Goal: Information Seeking & Learning: Learn about a topic

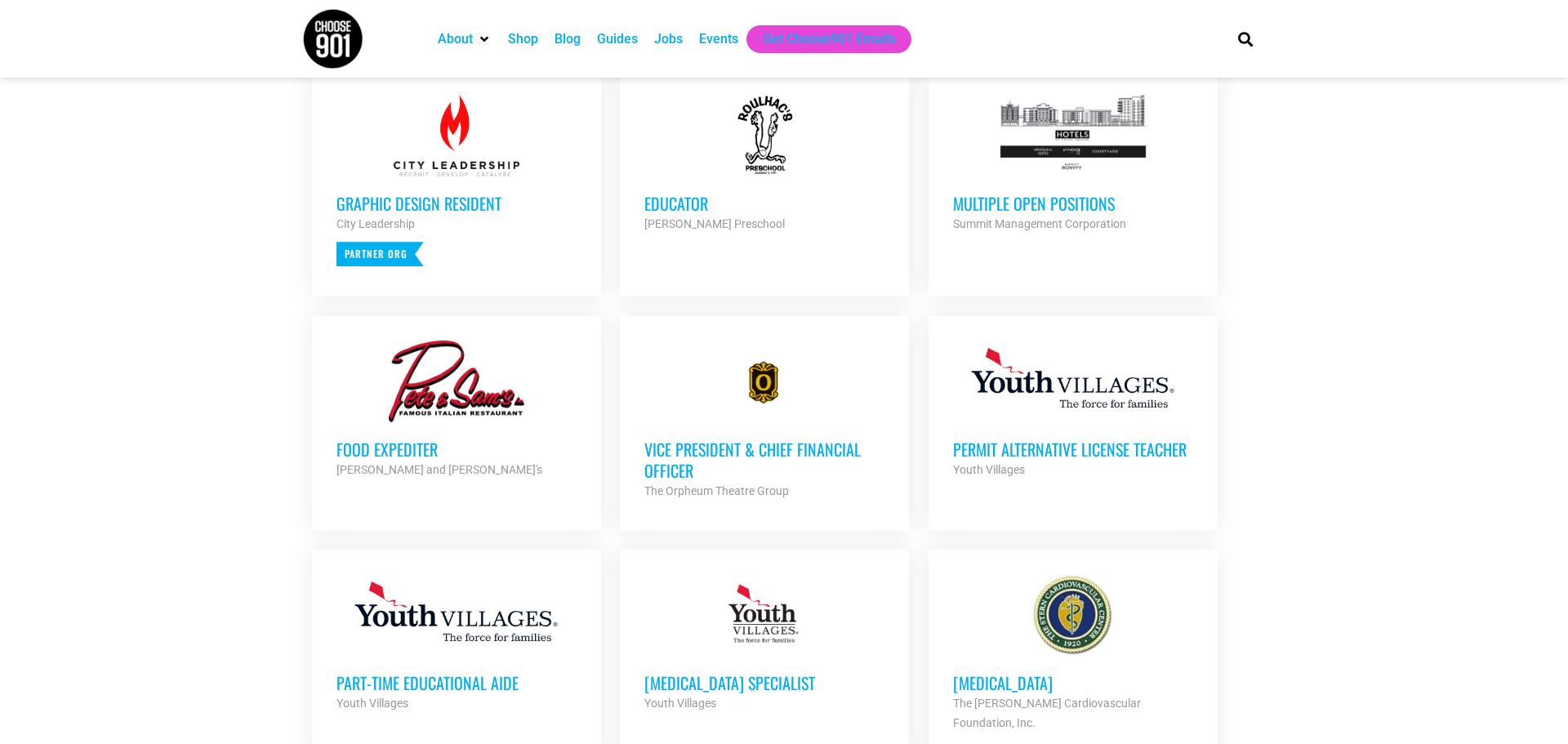
scroll to position [685, 0]
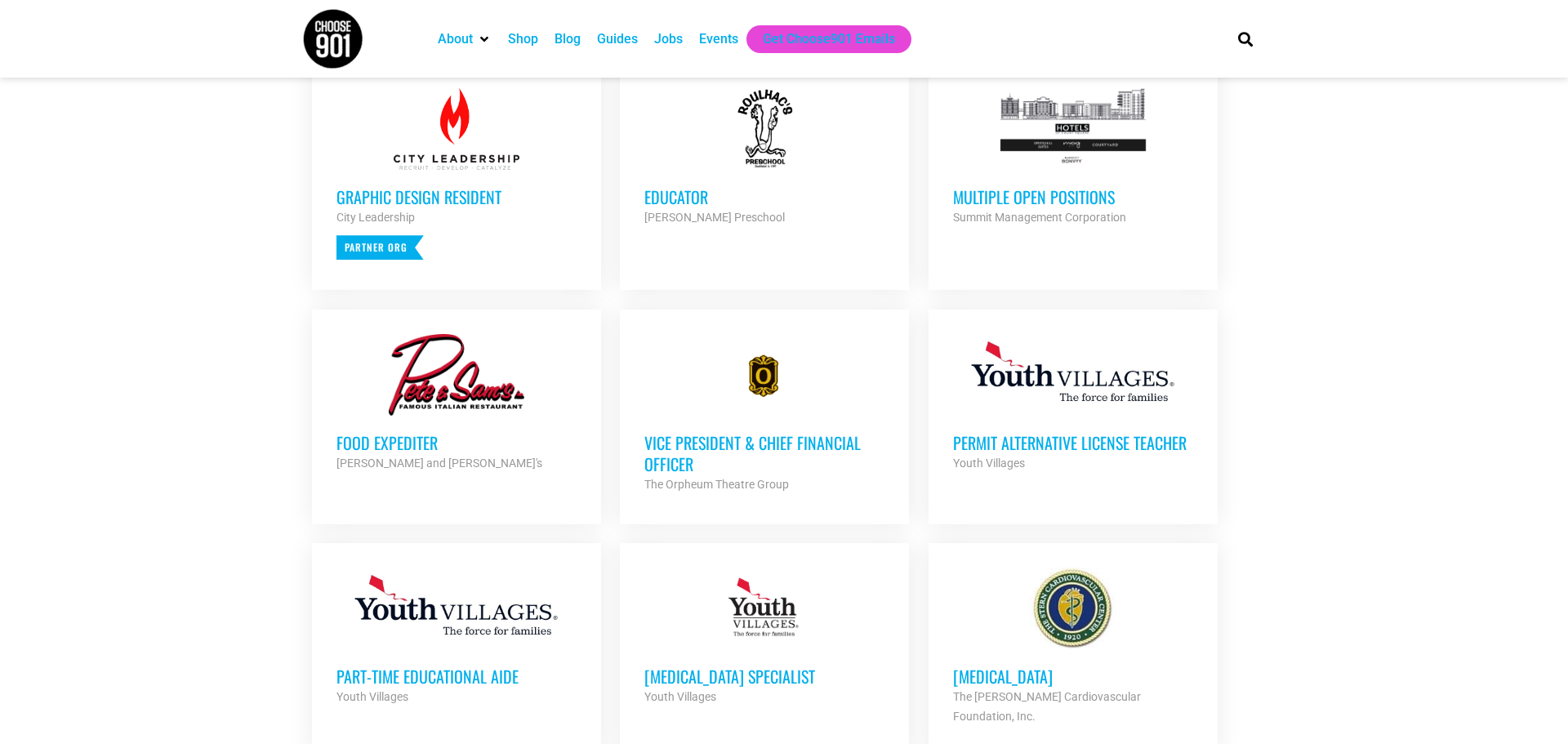
click at [1059, 197] on h3 "Multiple Open Positions" at bounding box center [1073, 196] width 240 height 21
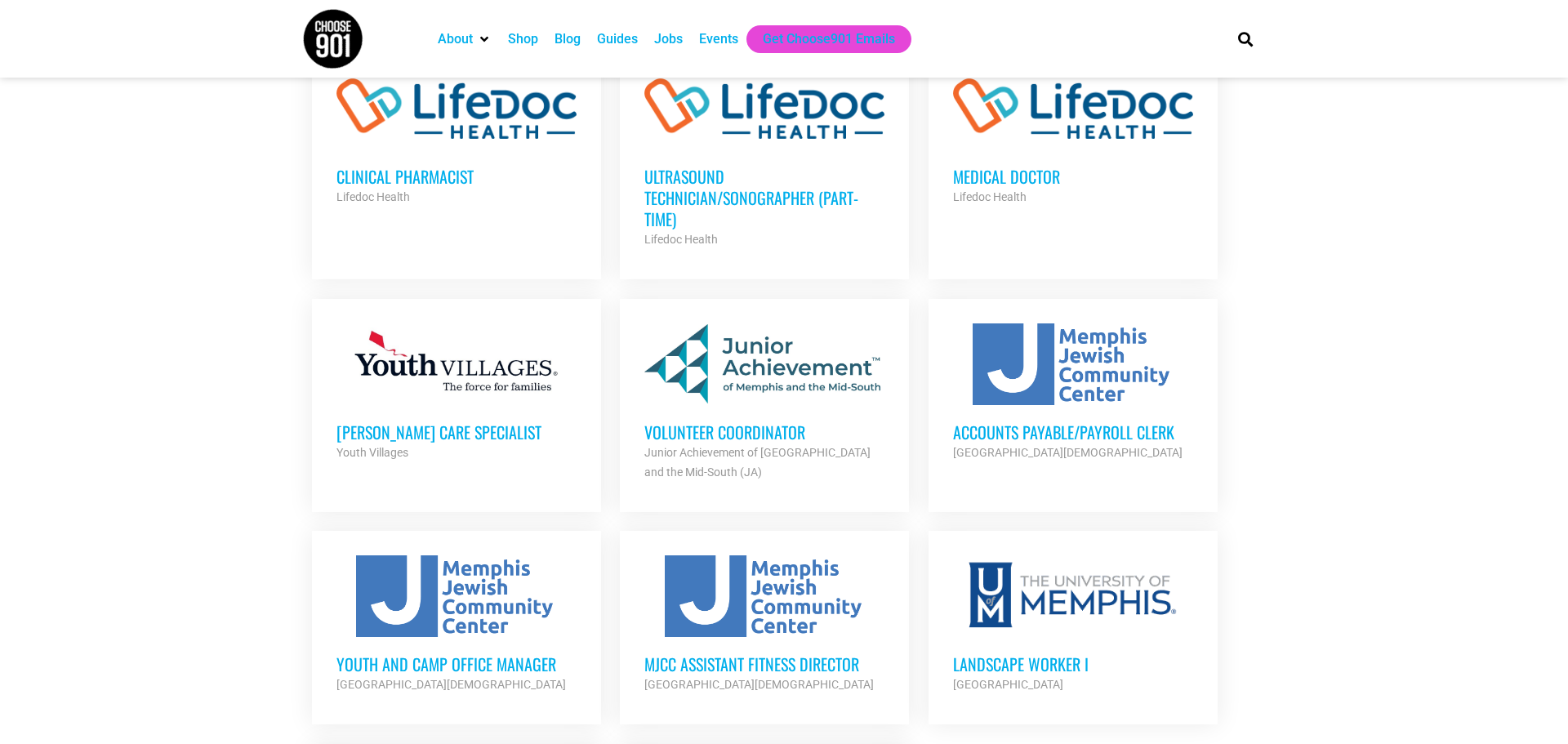
scroll to position [1420, 0]
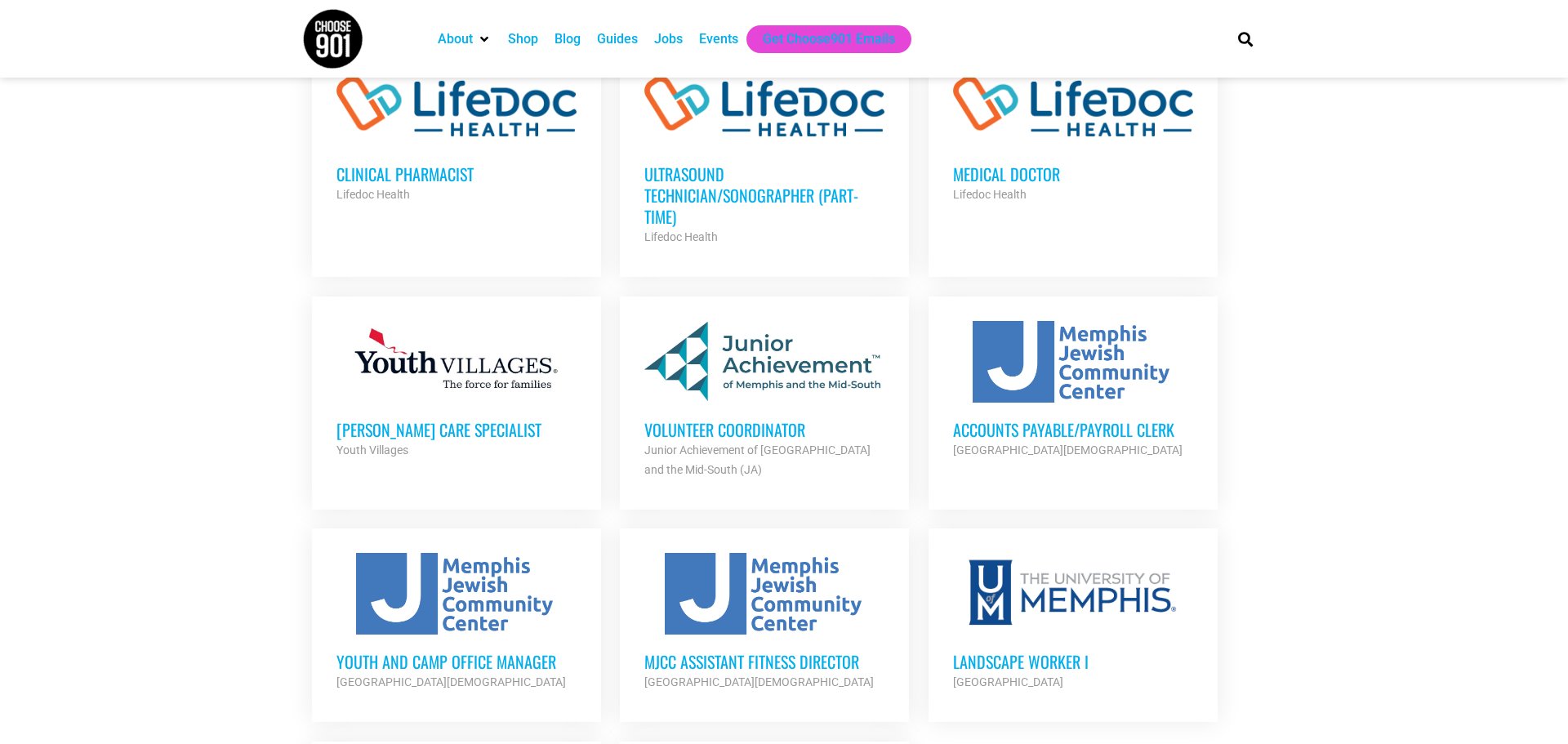
click at [674, 418] on h3 "Volunteer Coordinator" at bounding box center [763, 429] width 240 height 21
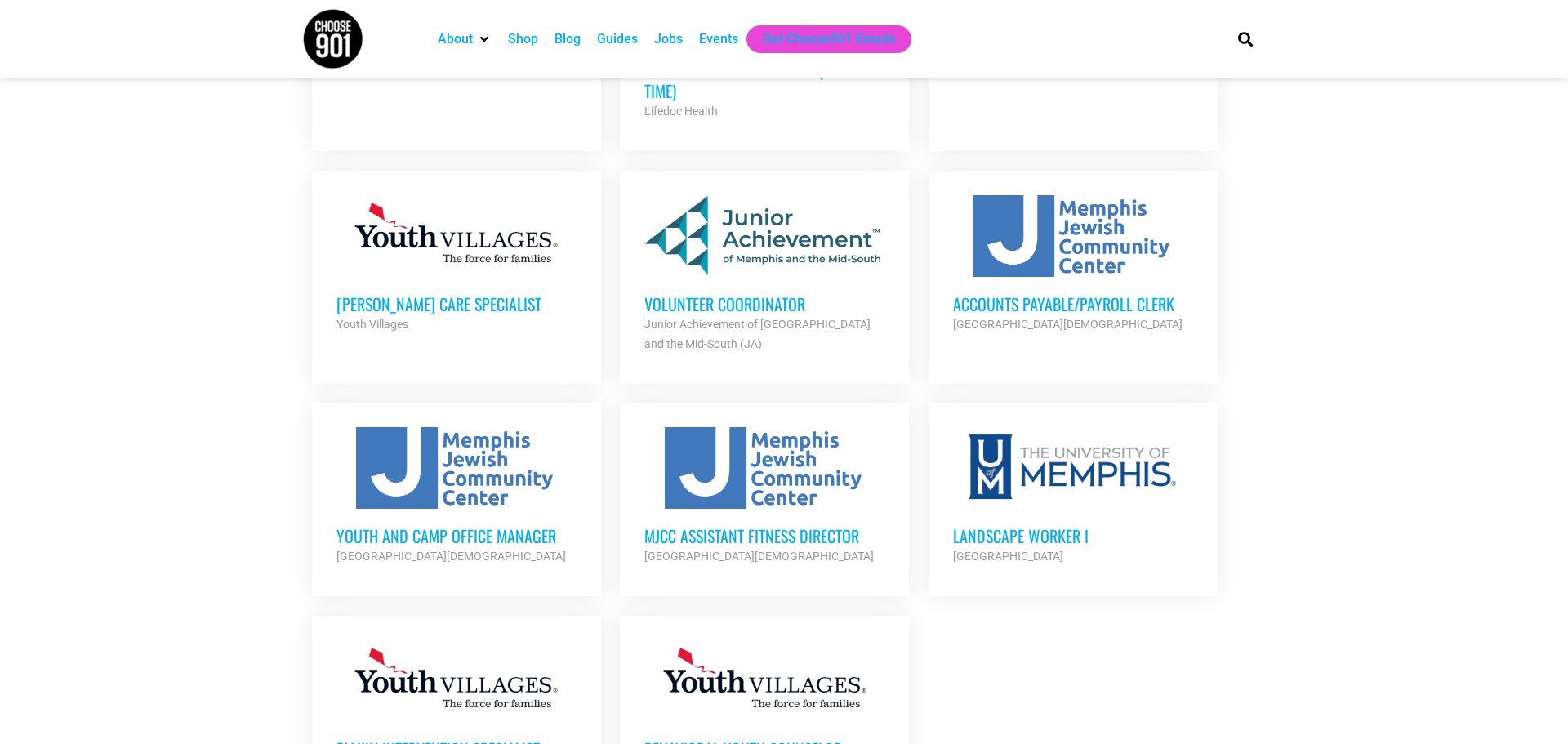
scroll to position [1549, 0]
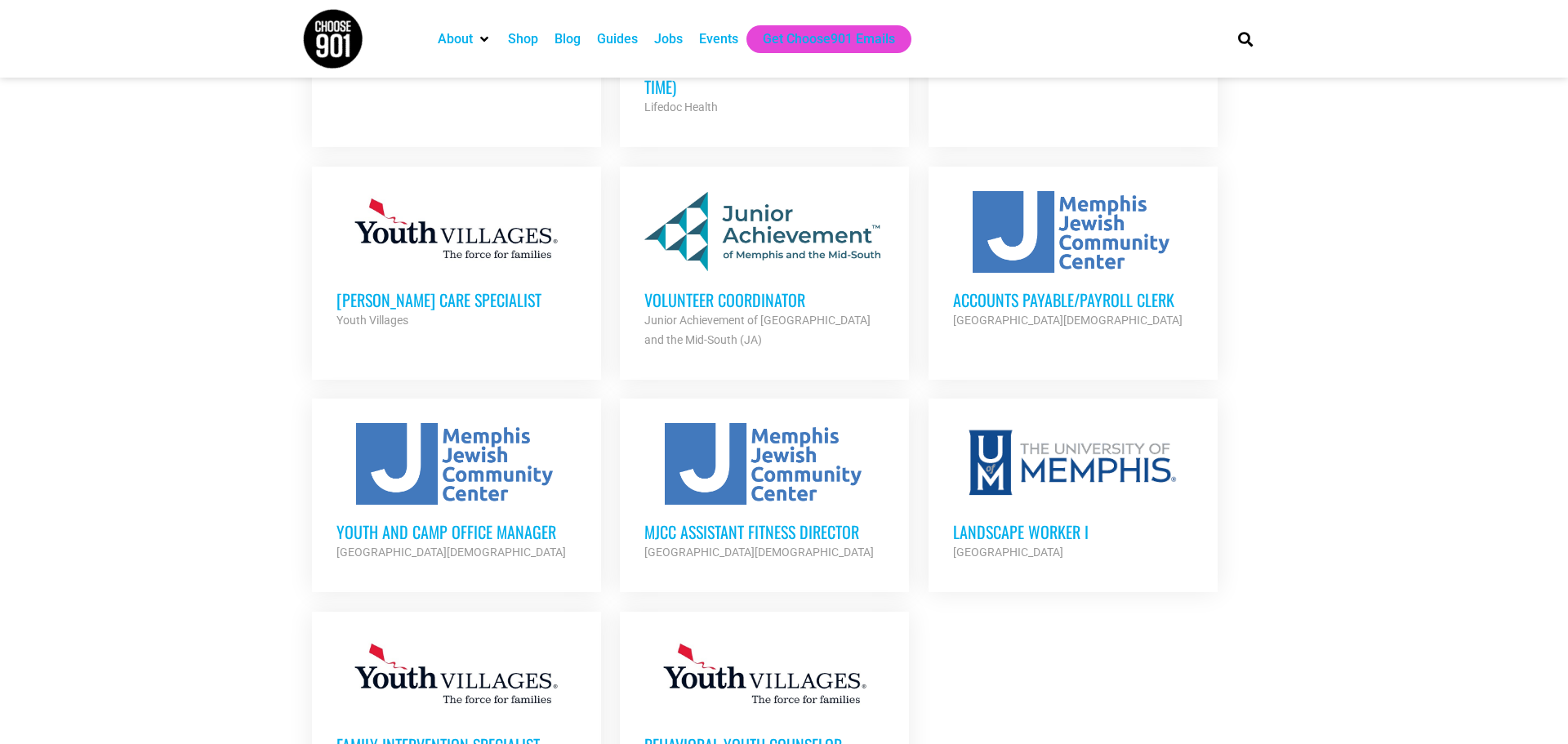
click at [1036, 289] on h3 "Accounts Payable/Payroll Clerk" at bounding box center [1073, 299] width 240 height 21
click at [737, 521] on h3 "MJCC Assistant Fitness Director" at bounding box center [763, 531] width 240 height 21
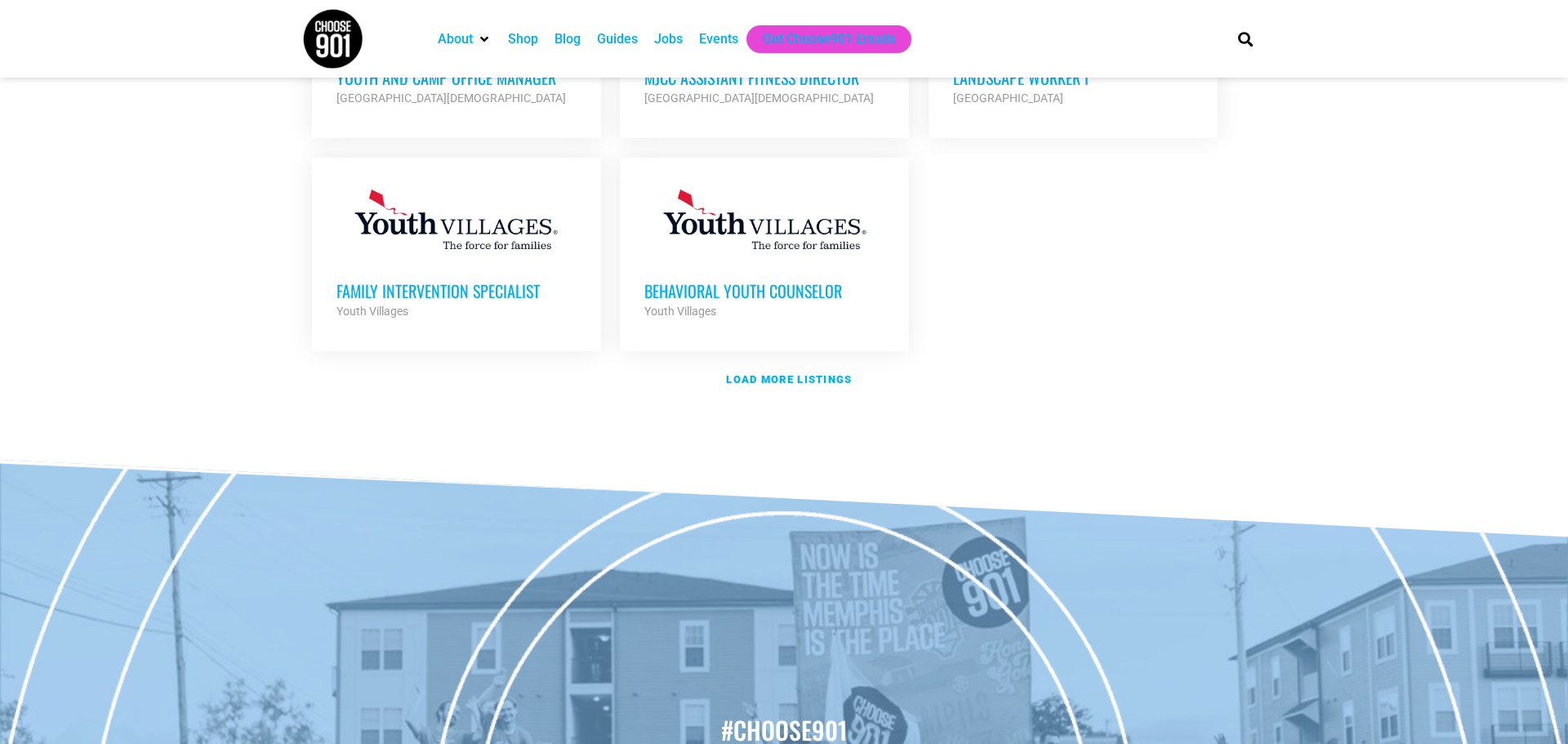
scroll to position [2021, 0]
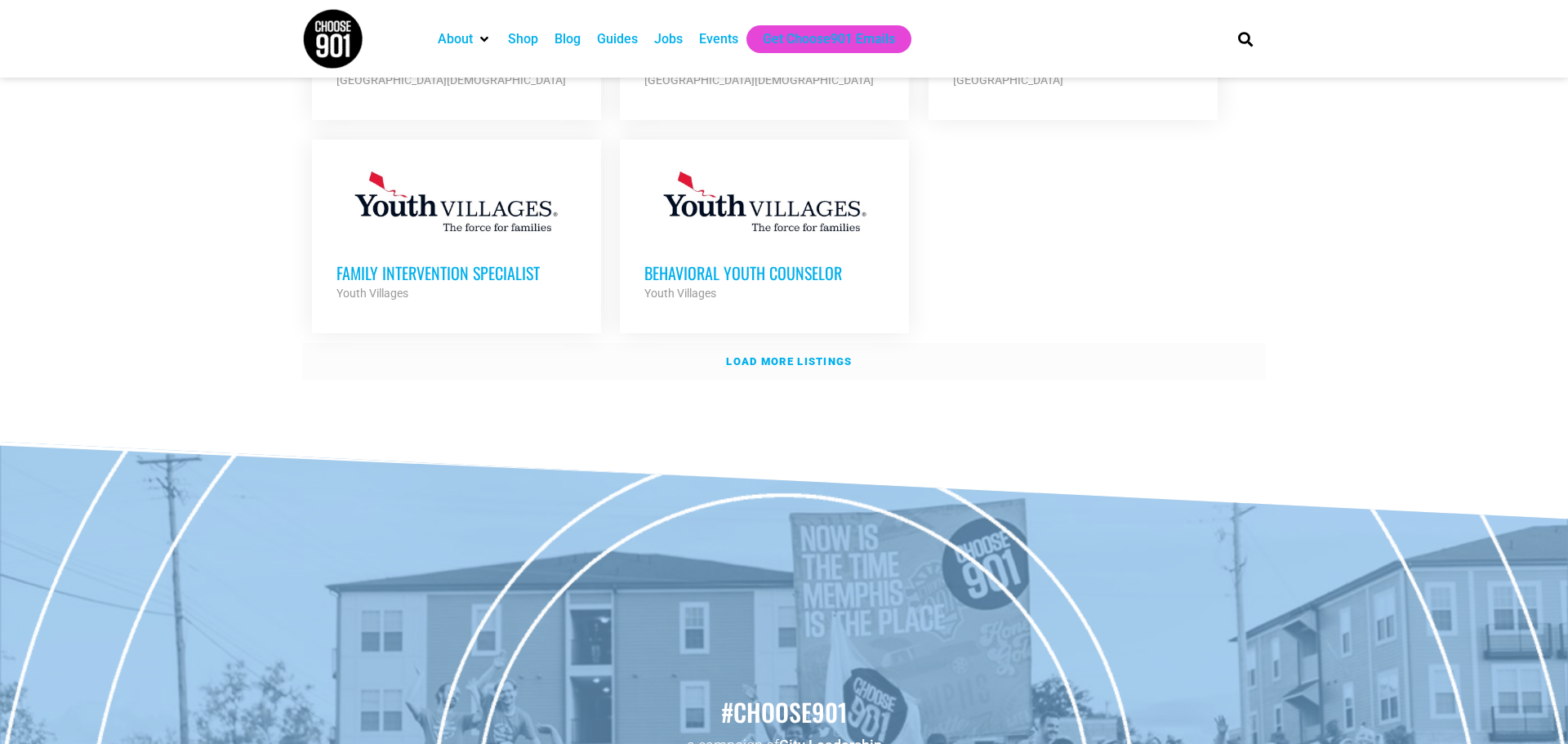
click at [765, 355] on strong "Load more listings" at bounding box center [789, 360] width 126 height 12
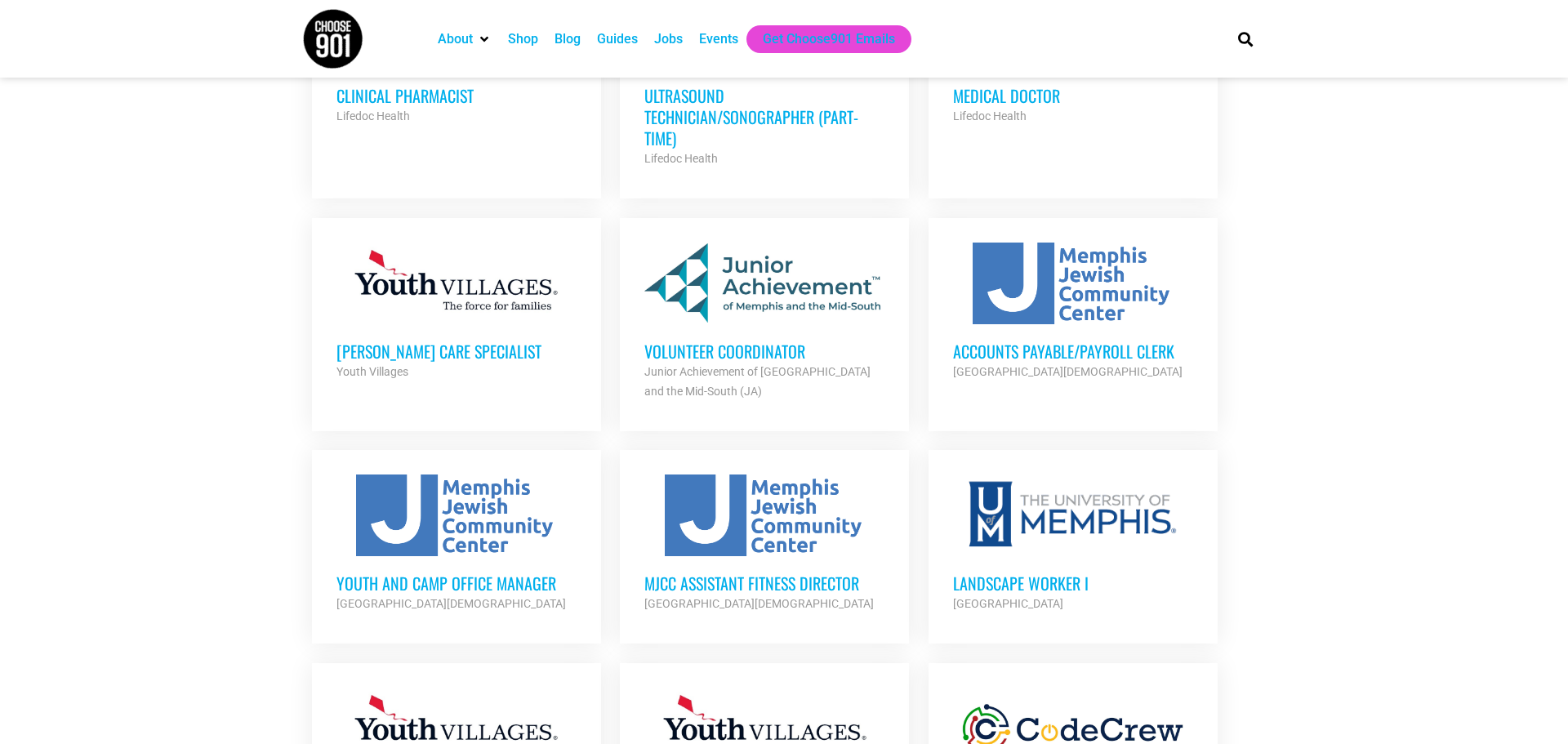
scroll to position [1496, 0]
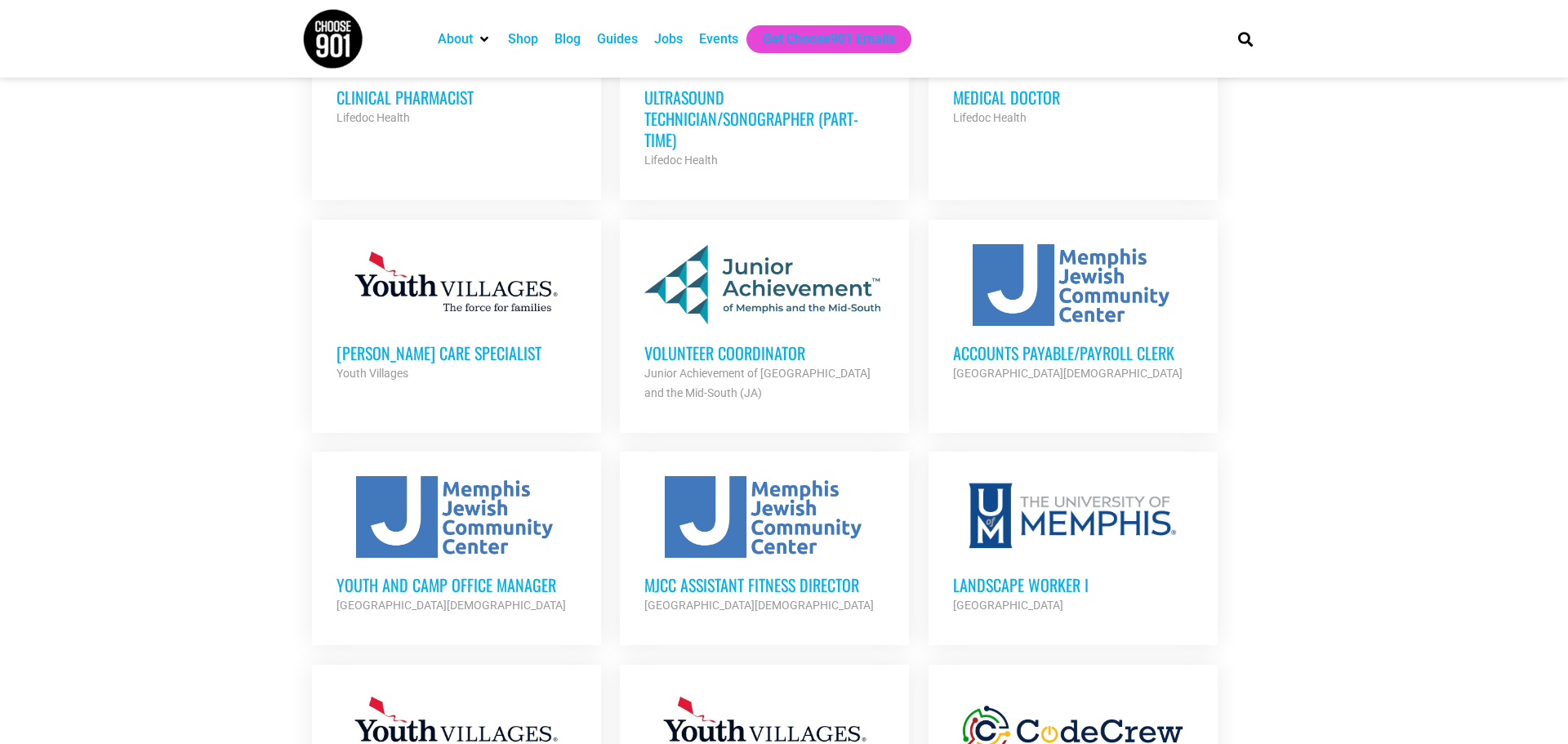
click at [436, 342] on h3 "[PERSON_NAME] Care Specialist" at bounding box center [456, 352] width 240 height 21
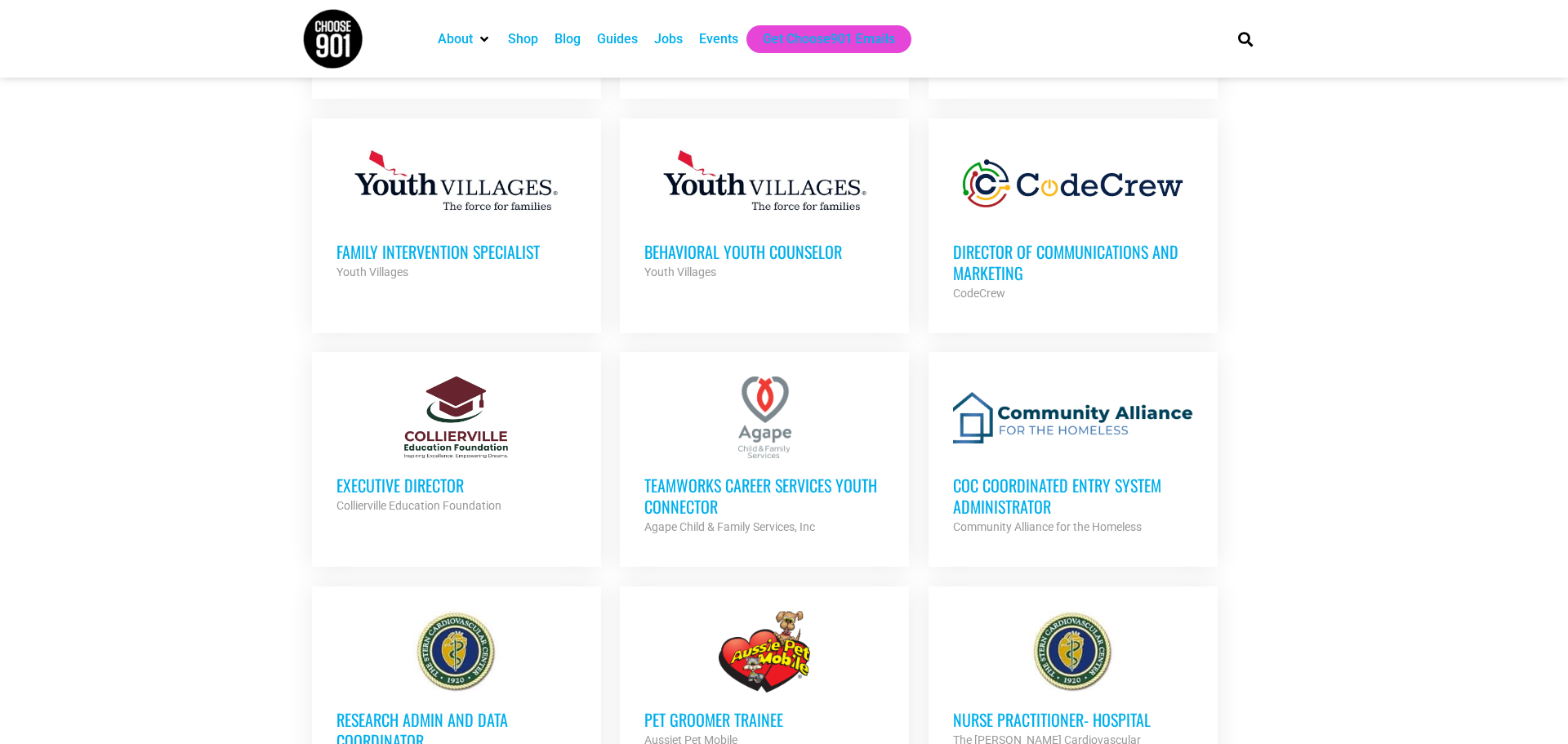
scroll to position [2043, 0]
click at [426, 240] on h3 "Family Intervention Specialist" at bounding box center [456, 250] width 240 height 21
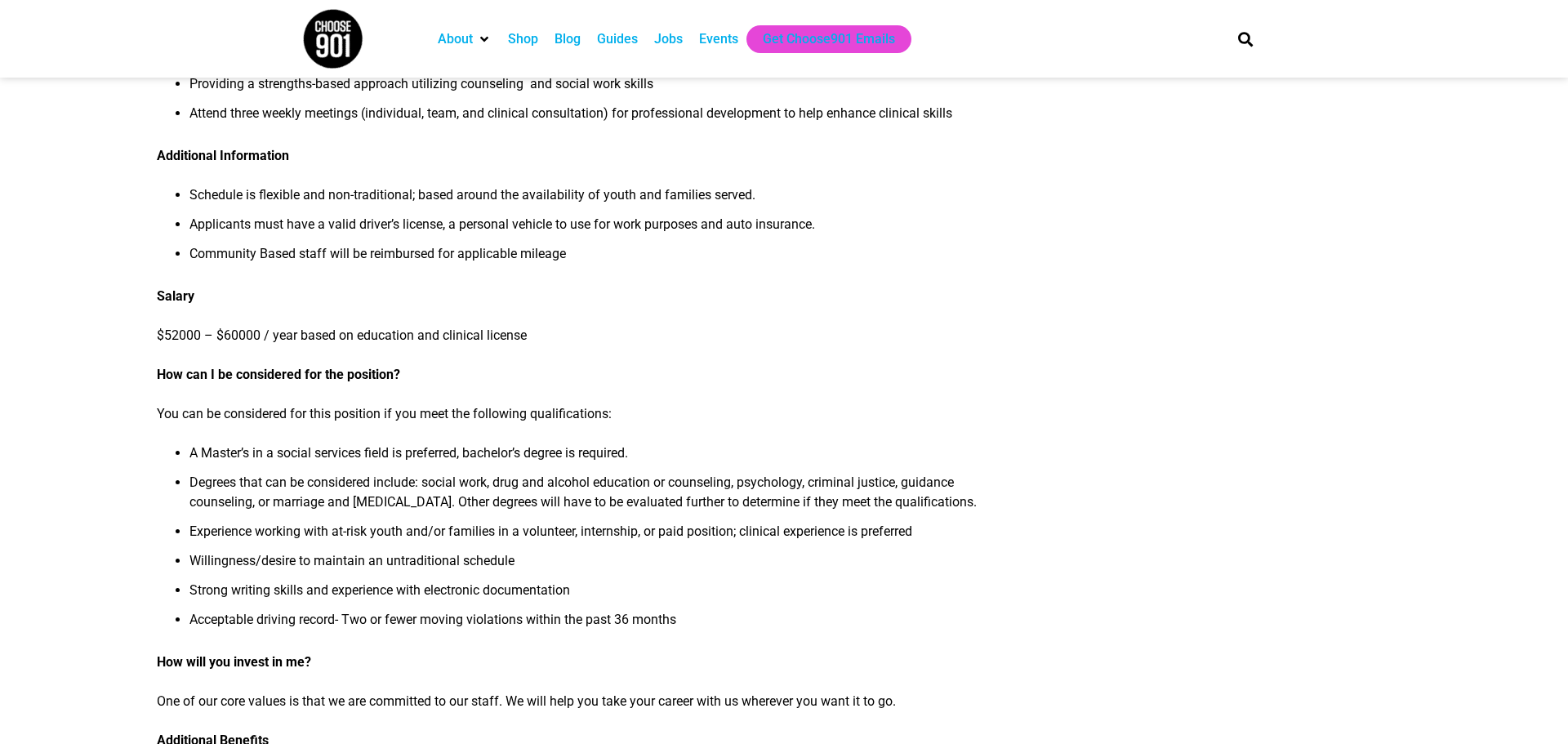
scroll to position [956, 0]
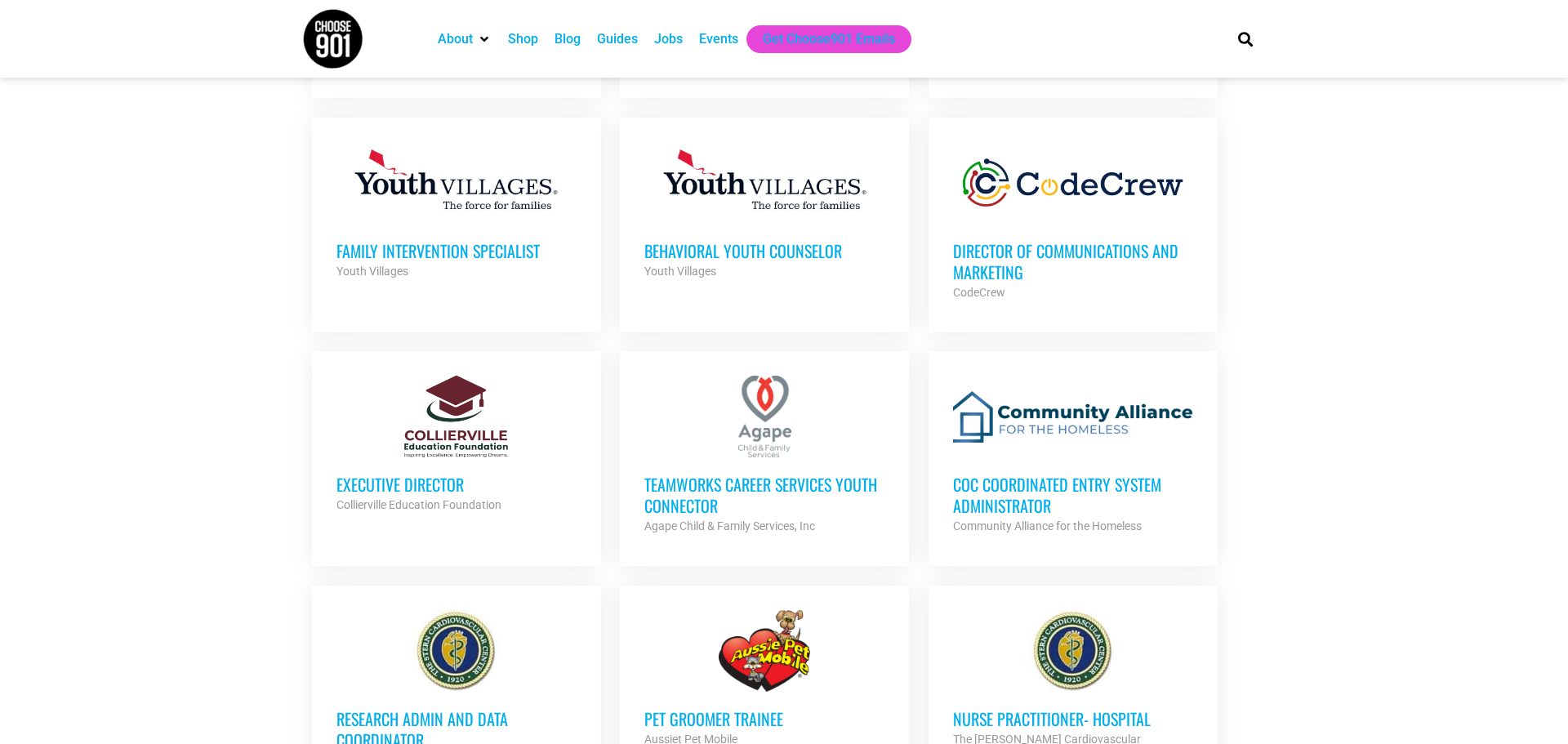
click at [1017, 247] on h3 "Director of Communications and Marketing" at bounding box center [1073, 261] width 240 height 43
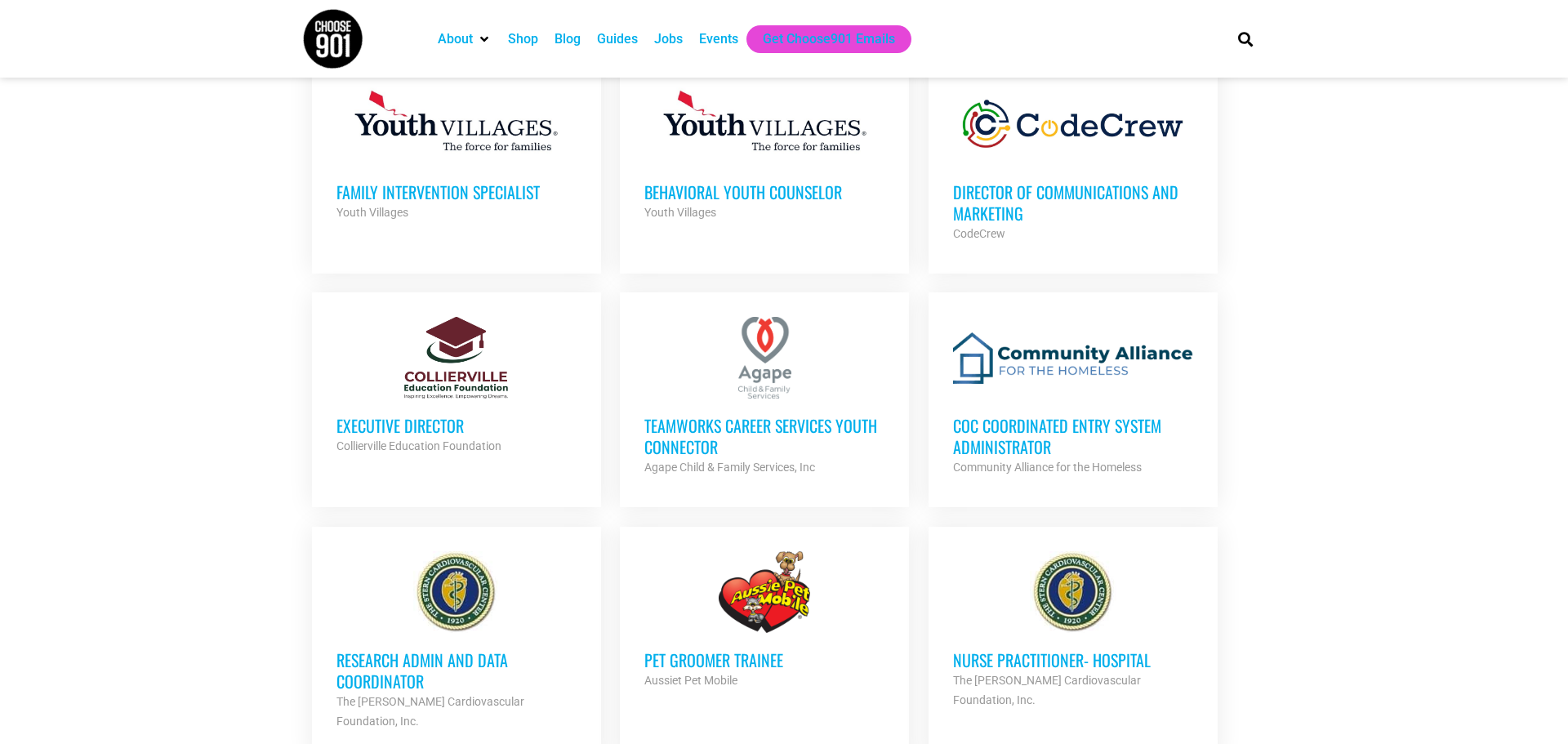
scroll to position [2103, 0]
click at [367, 413] on h3 "Executive Director" at bounding box center [456, 423] width 240 height 21
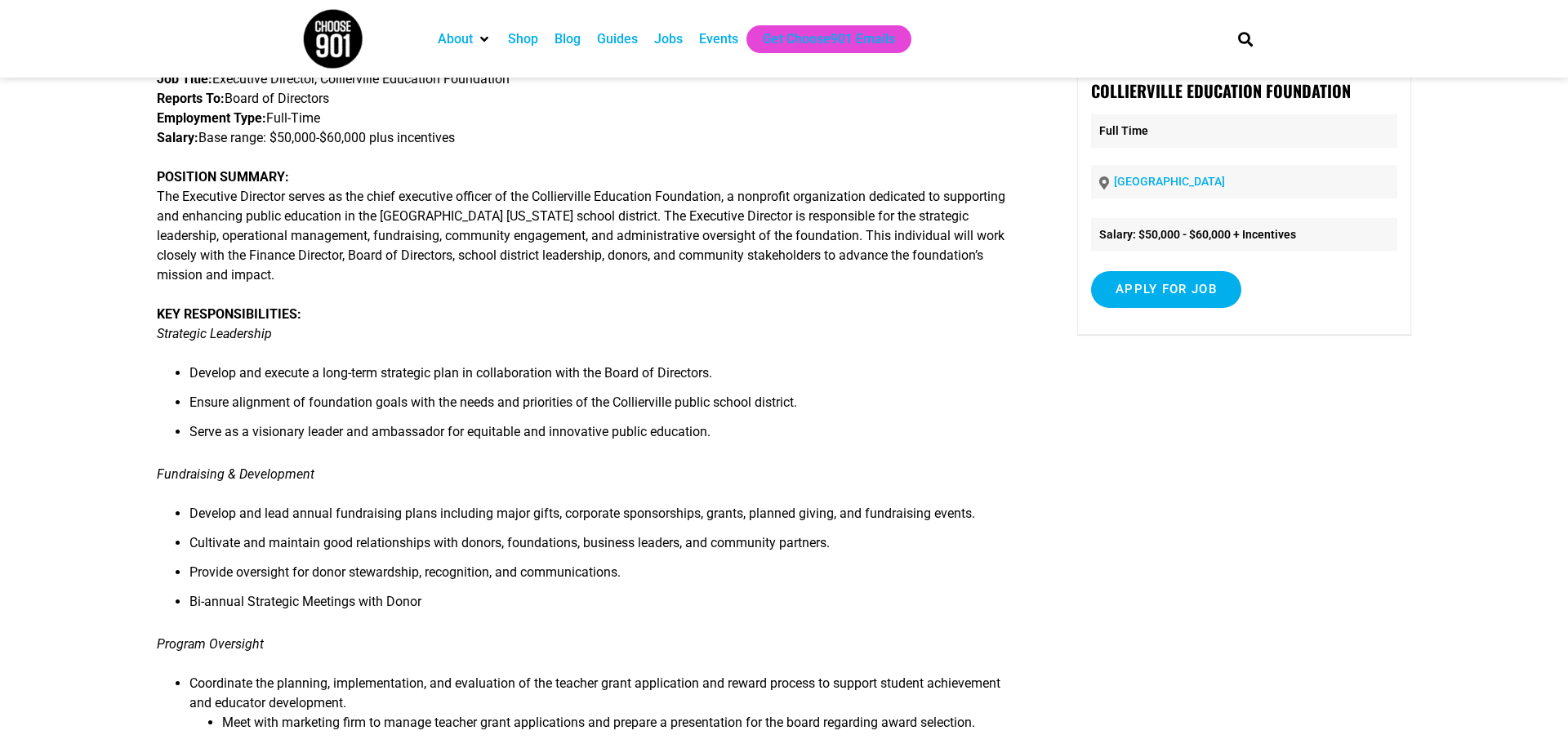
scroll to position [74, 0]
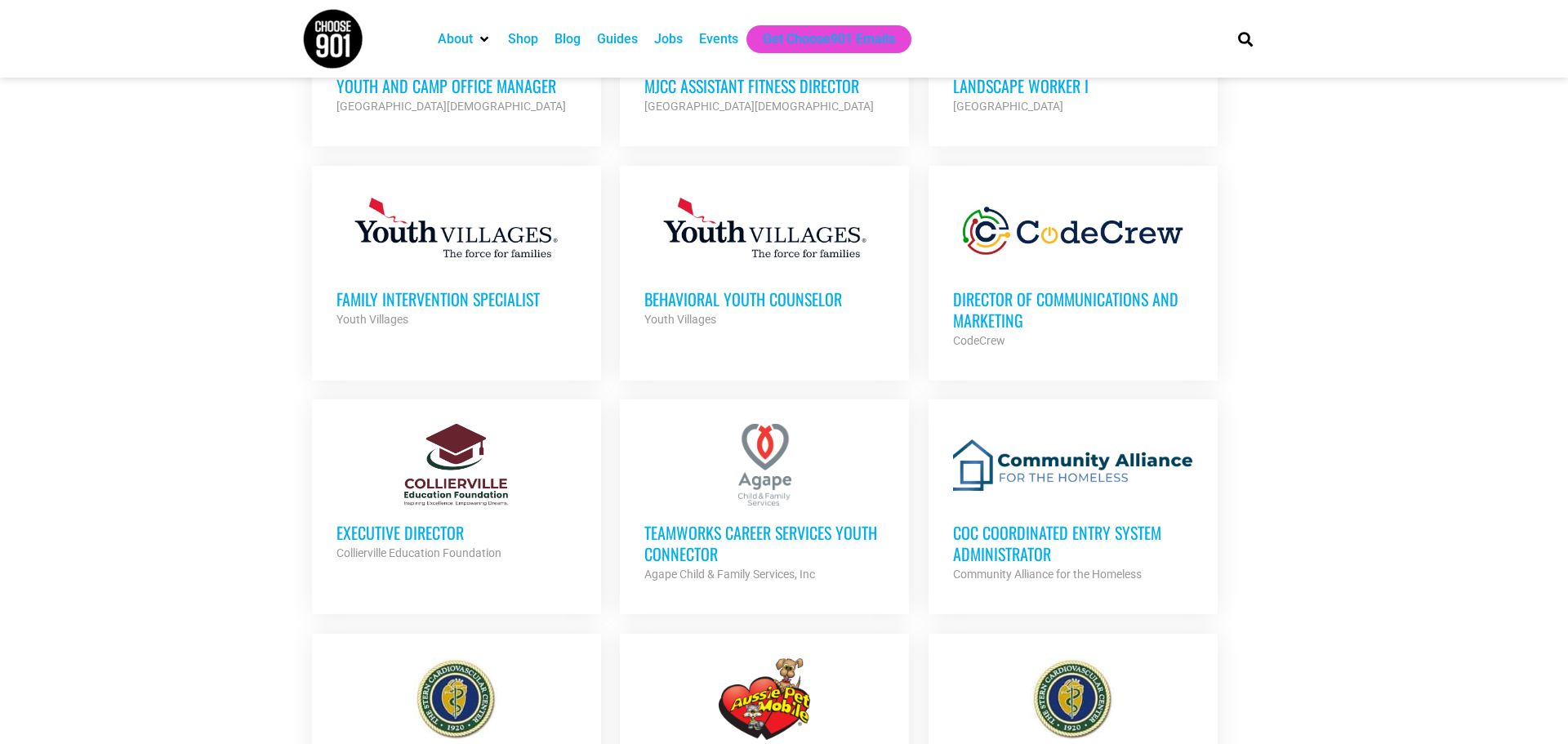
scroll to position [1994, 0]
click at [994, 289] on h3 "Director of Communications and Marketing" at bounding box center [1073, 310] width 240 height 43
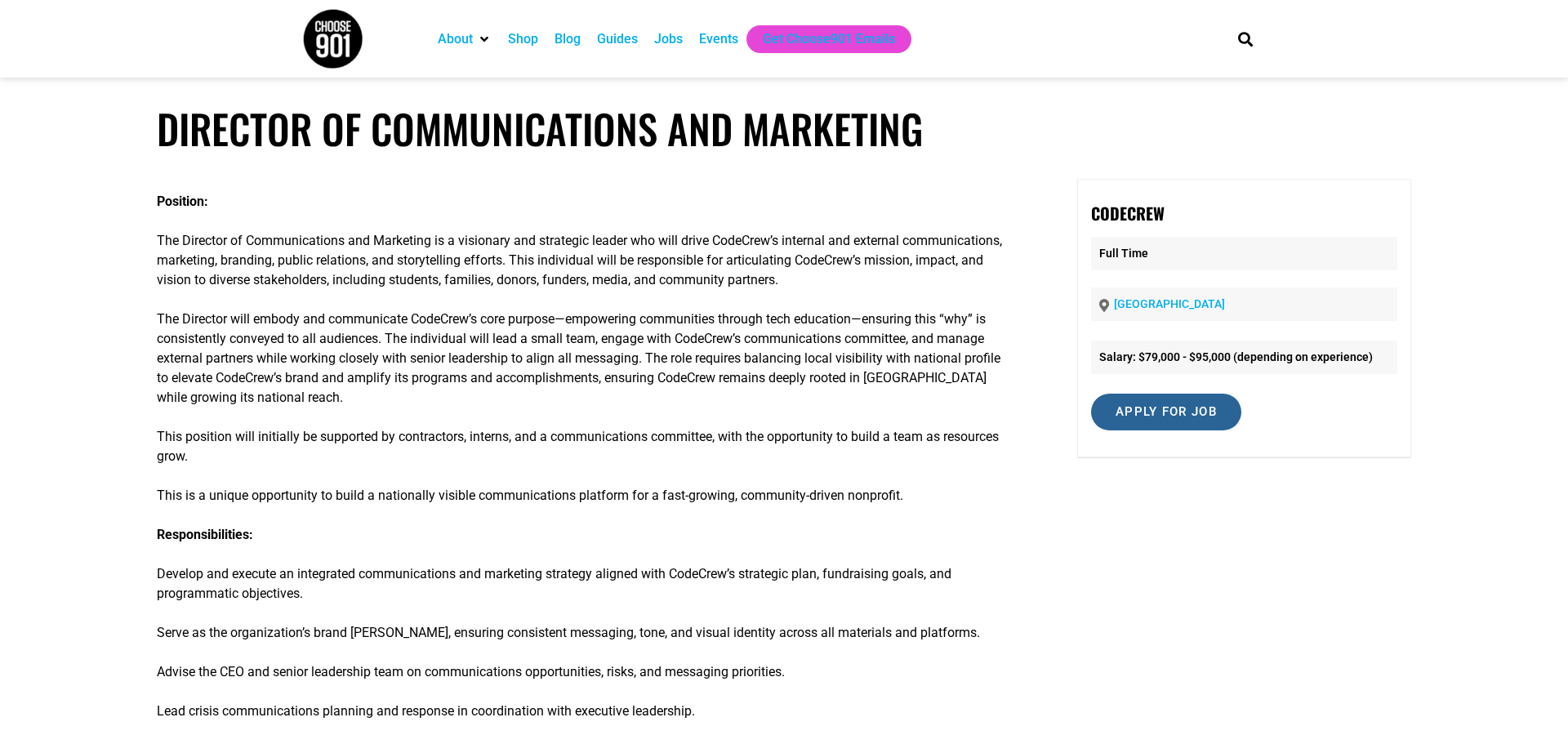
click at [1118, 417] on input "Apply for job" at bounding box center [1166, 412] width 151 height 36
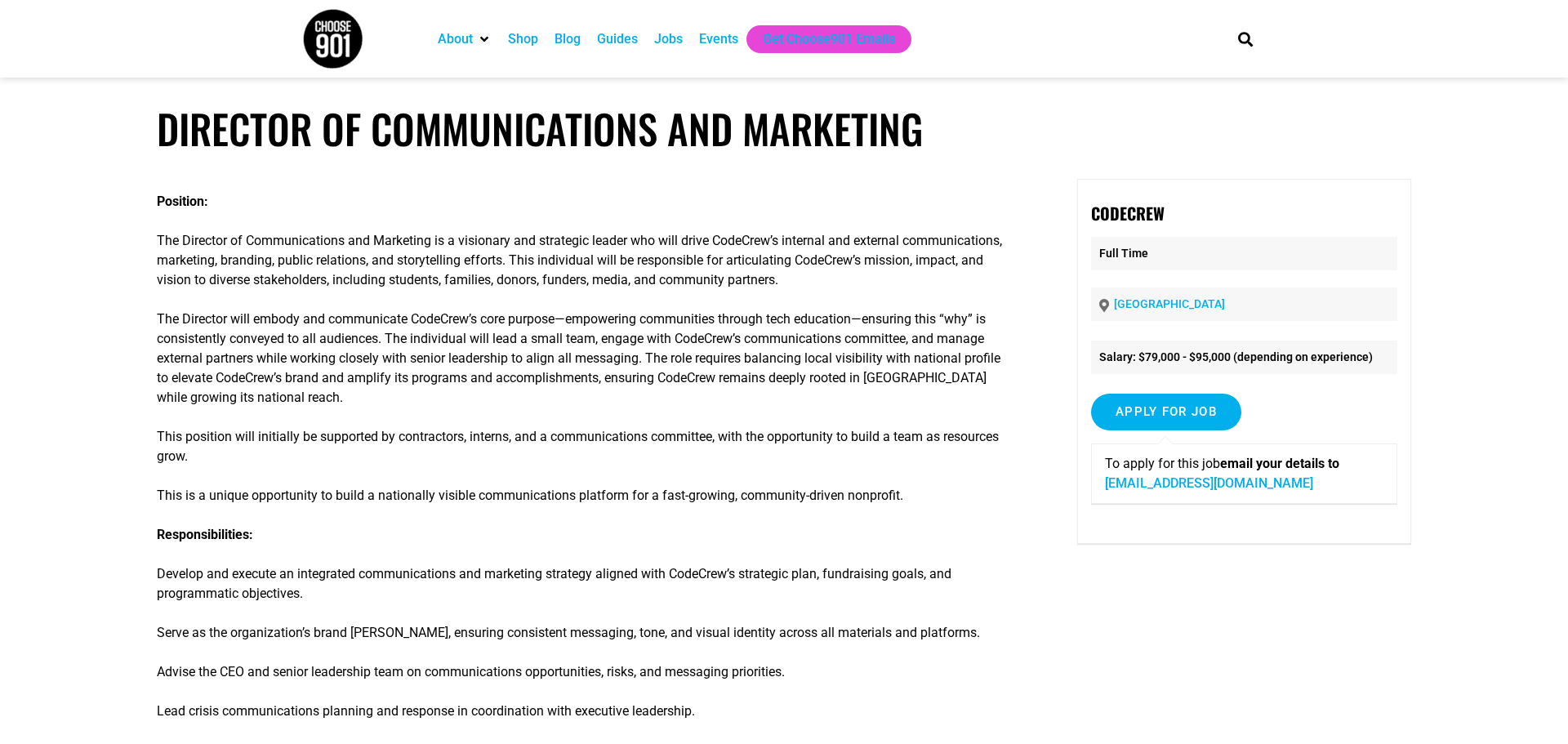
click at [1157, 483] on link "careers@code-crew.org" at bounding box center [1209, 482] width 208 height 16
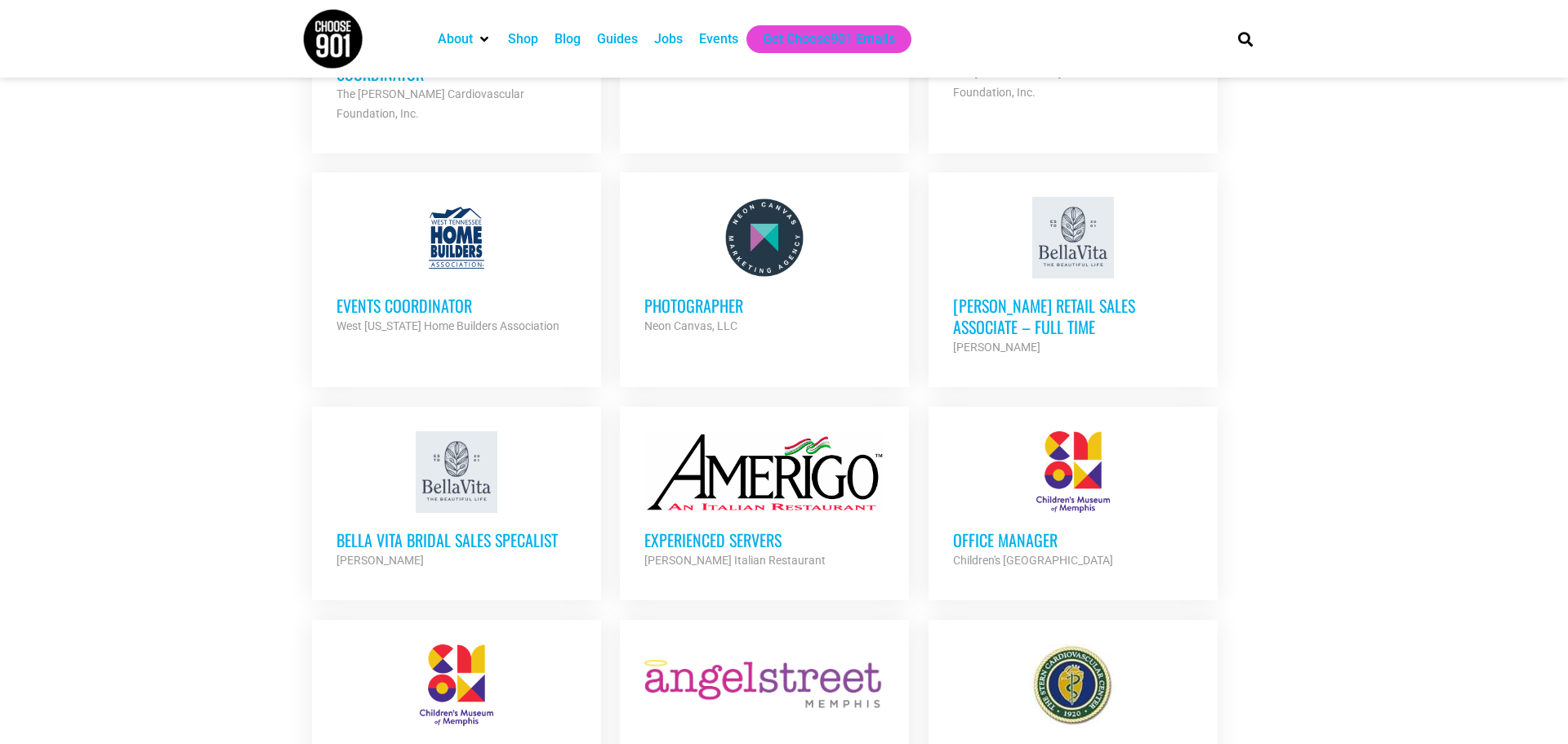
scroll to position [2712, 0]
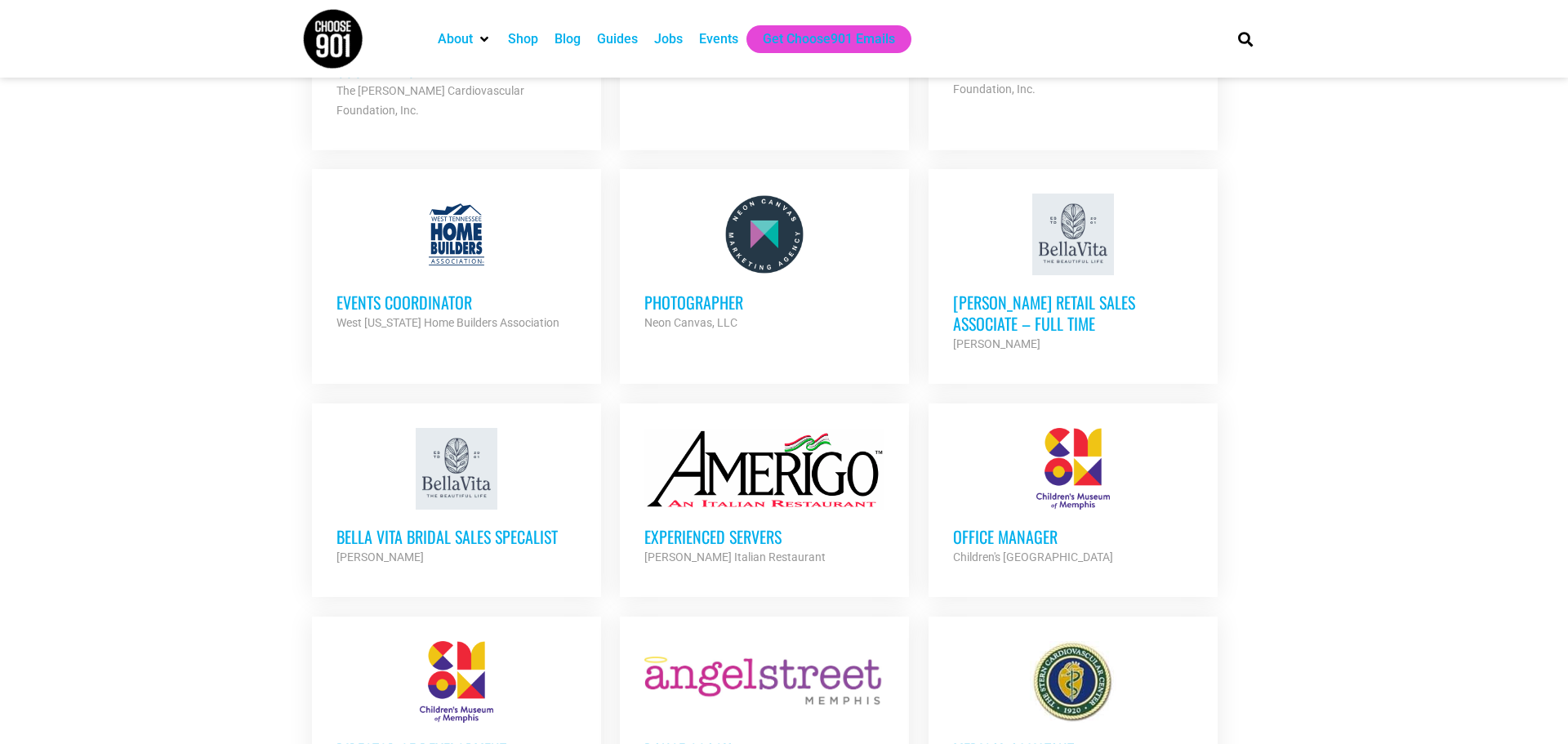
click at [414, 292] on h3 "Events Coordinator" at bounding box center [456, 302] width 240 height 21
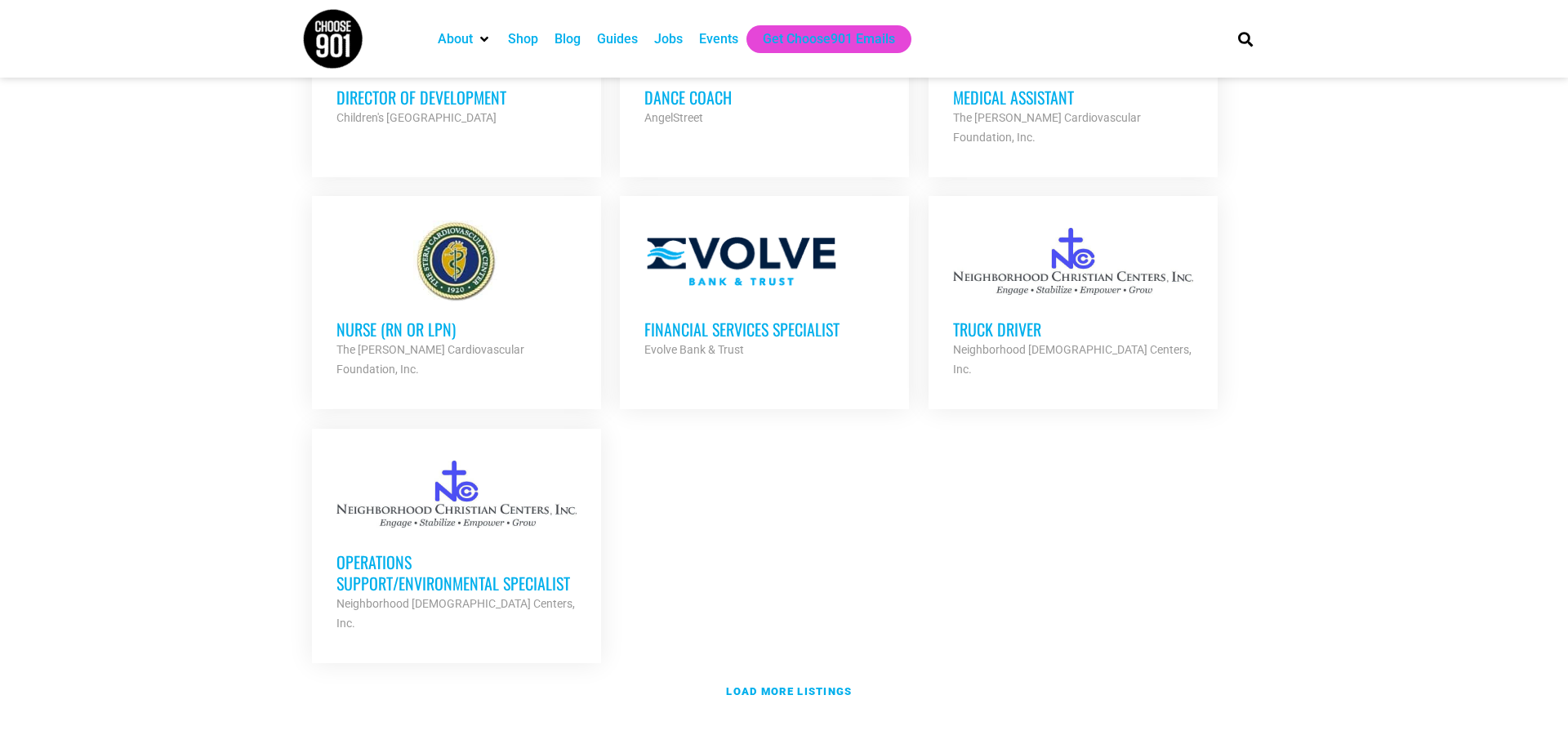
scroll to position [3364, 0]
click at [790, 674] on link "Load more listings" at bounding box center [784, 692] width 963 height 37
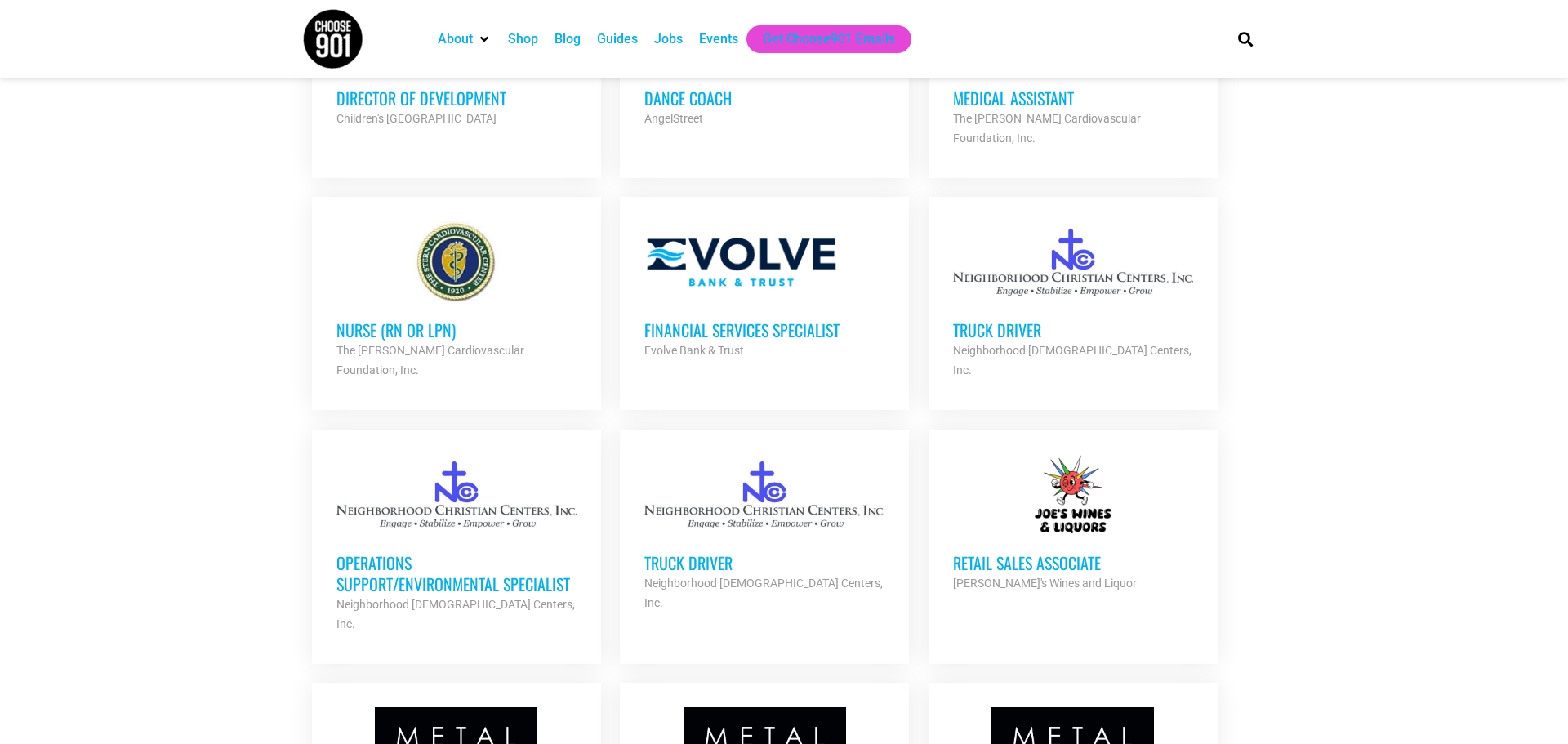
click at [777, 319] on h3 "Financial Services Specialist" at bounding box center [763, 329] width 240 height 21
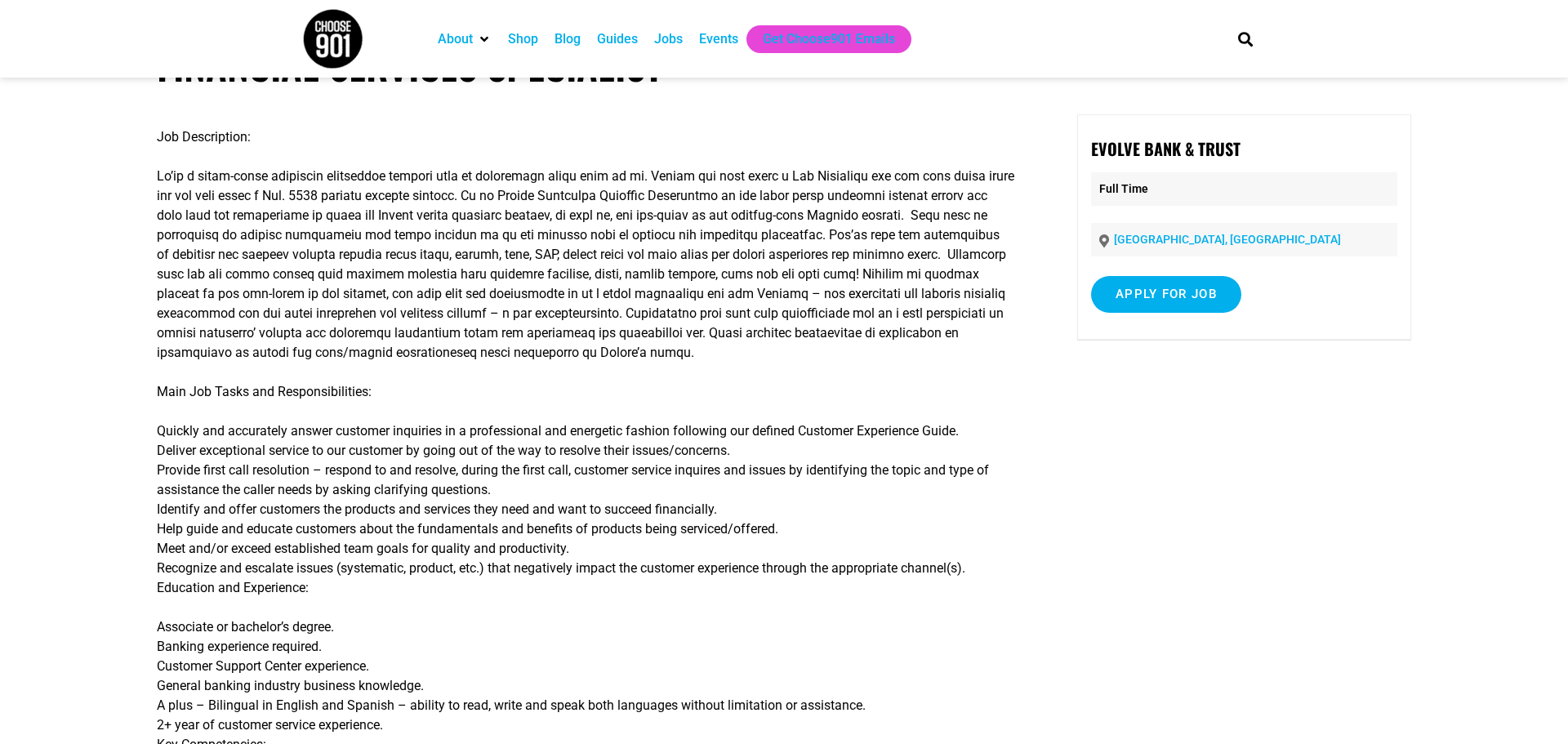
scroll to position [58, 0]
